Goal: Information Seeking & Learning: Learn about a topic

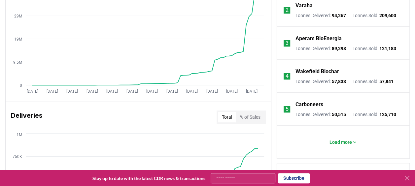
scroll to position [297, 0]
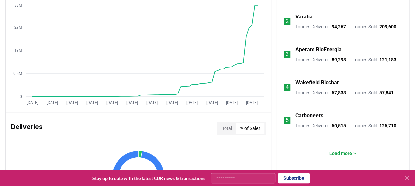
click at [252, 126] on button "% of Sales" at bounding box center [250, 128] width 28 height 11
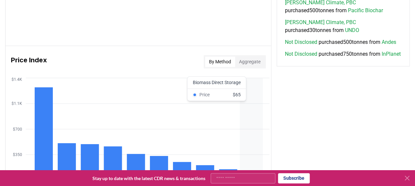
scroll to position [495, 0]
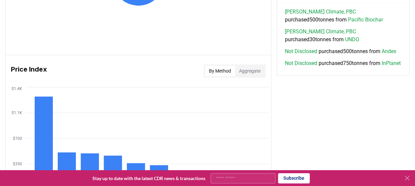
click at [250, 71] on button "Aggregate" at bounding box center [249, 71] width 29 height 11
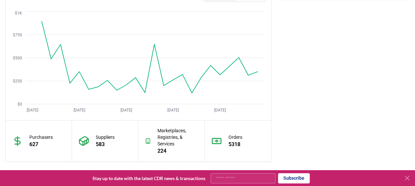
scroll to position [561, 0]
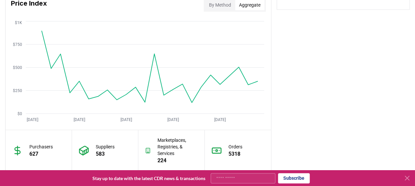
click at [228, 6] on button "By Method" at bounding box center [220, 5] width 30 height 11
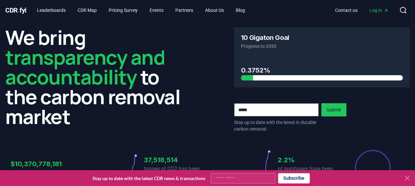
scroll to position [0, 0]
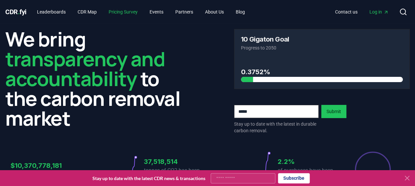
click at [125, 12] on link "Pricing Survey" at bounding box center [123, 12] width 40 height 12
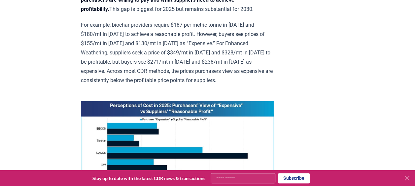
scroll to position [462, 0]
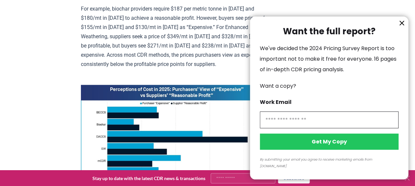
click at [402, 27] on icon "information" at bounding box center [402, 23] width 8 height 8
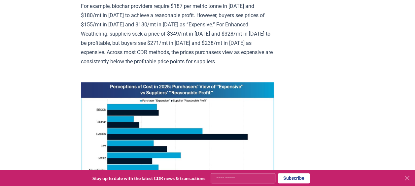
scroll to position [432, 0]
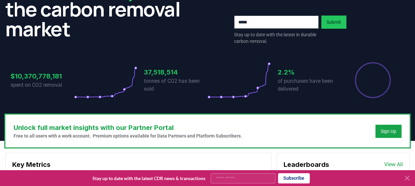
scroll to position [99, 0]
